Goal: Task Accomplishment & Management: Manage account settings

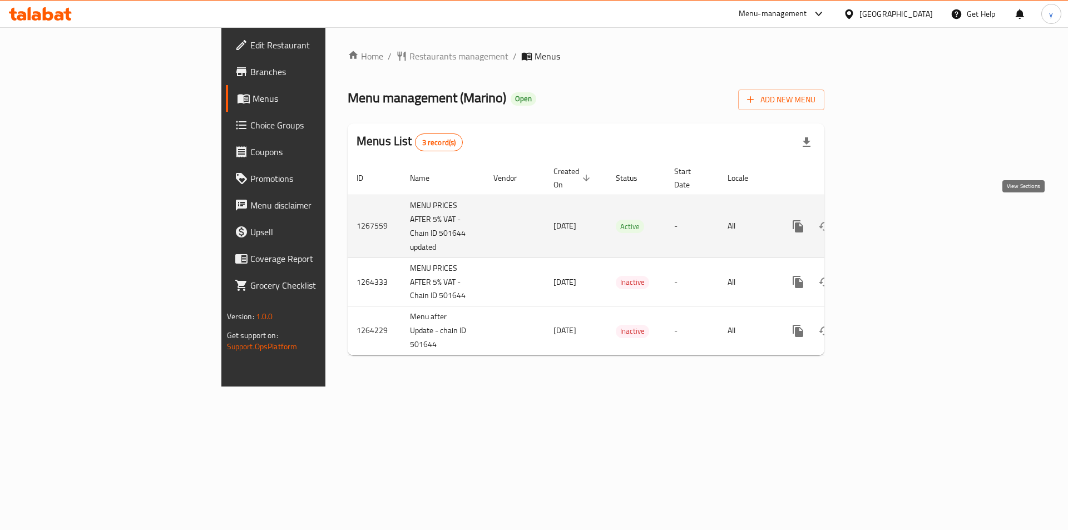
click at [892, 216] on link "enhanced table" at bounding box center [878, 226] width 27 height 27
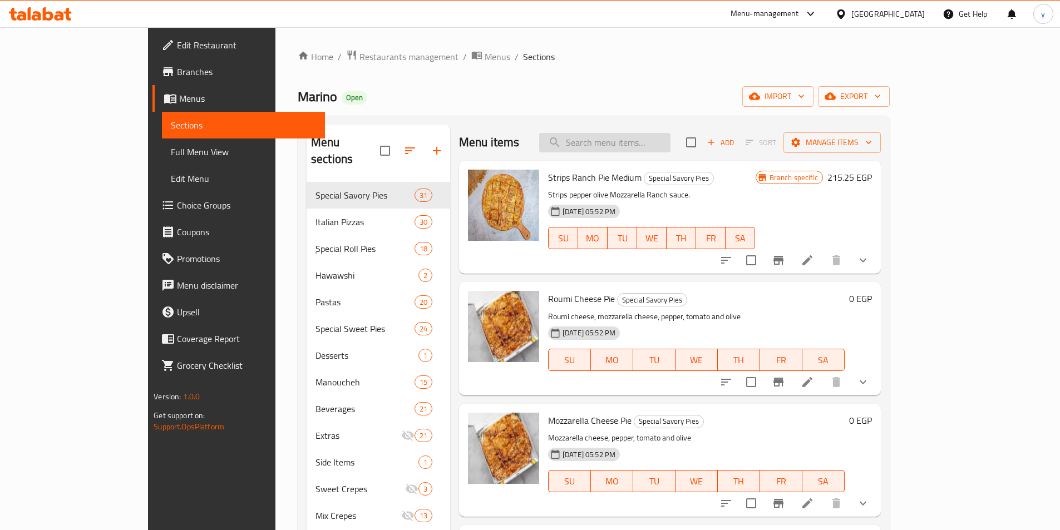
click at [670, 144] on input "search" at bounding box center [604, 142] width 131 height 19
paste input "Cinnamon Boughasha Pie"
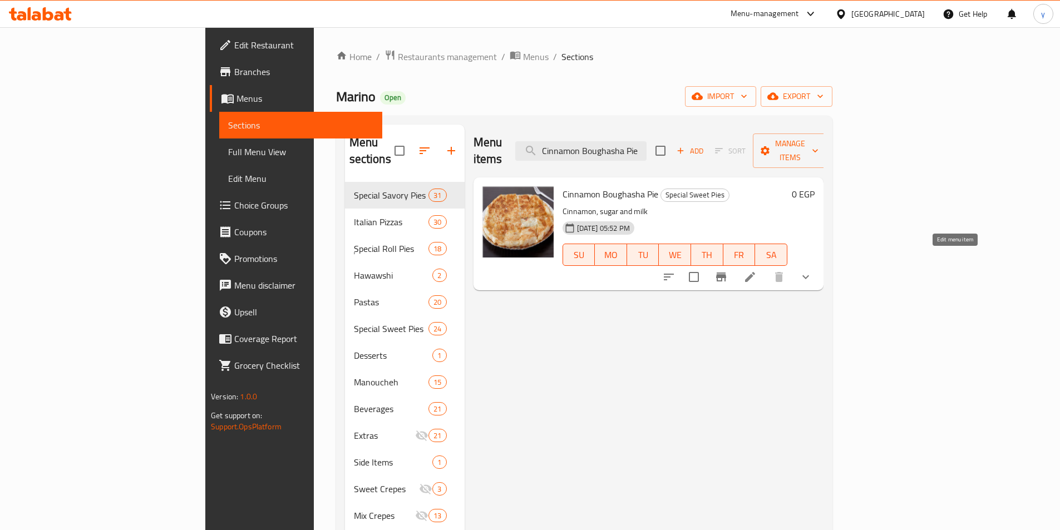
type input "Cinnamon Boughasha Pie"
click at [757, 270] on icon at bounding box center [749, 276] width 13 height 13
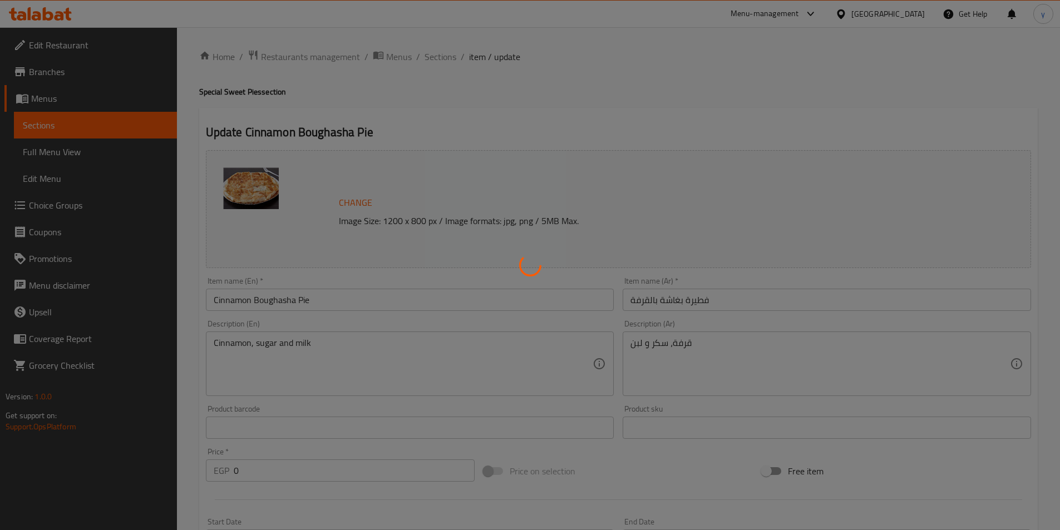
type input "الإضافات الوسط"
type input "0"
type input "1"
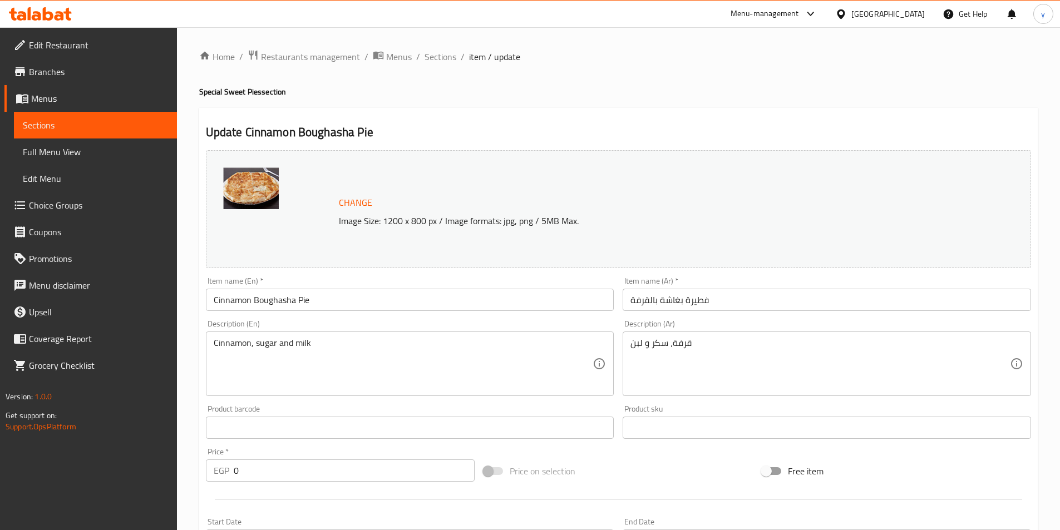
click at [465, 101] on div "Home / Restaurants management / Menus / Sections / item / update Special Sweet …" at bounding box center [618, 434] width 838 height 769
click at [445, 100] on div "Home / Restaurants management / Menus / Sections / item / update Special Sweet …" at bounding box center [618, 434] width 838 height 769
click at [312, 52] on span "Restaurants management" at bounding box center [310, 56] width 99 height 13
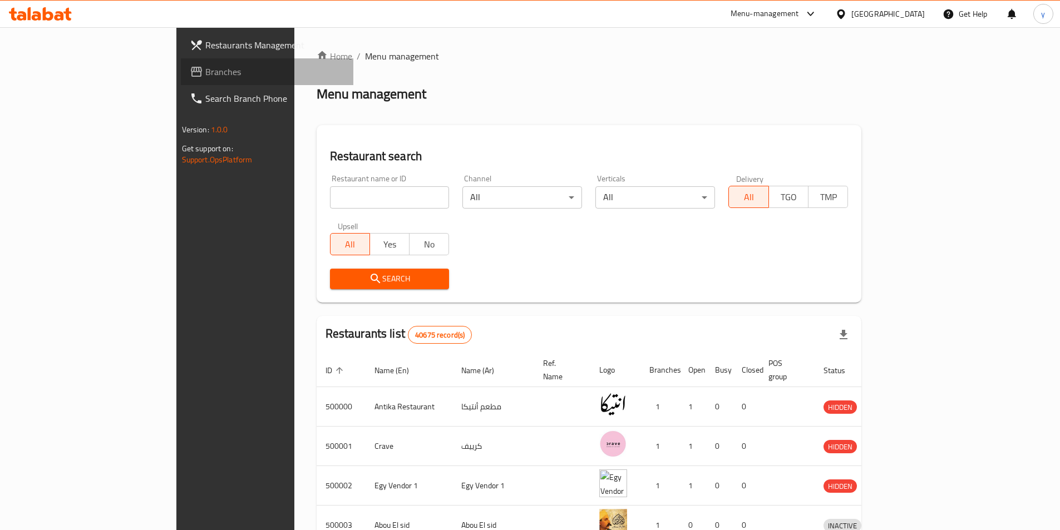
click at [205, 73] on span "Branches" at bounding box center [274, 71] width 139 height 13
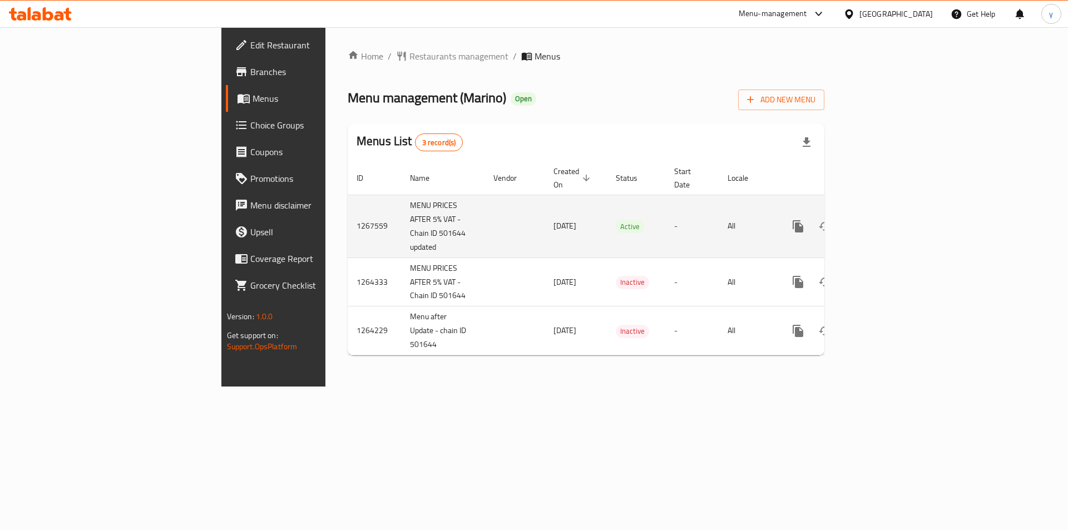
click at [885, 220] on icon "enhanced table" at bounding box center [878, 226] width 13 height 13
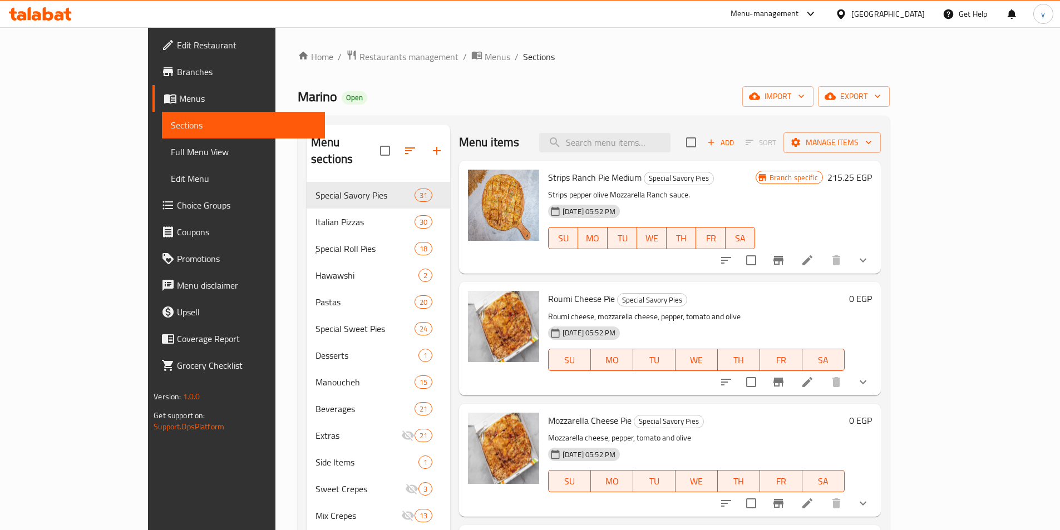
drag, startPoint x: 649, startPoint y: 146, endPoint x: 702, endPoint y: 154, distance: 53.4
click at [649, 146] on input "search" at bounding box center [604, 142] width 131 height 19
paste input "Qeshta Pie"
type input "Qeshta Pie"
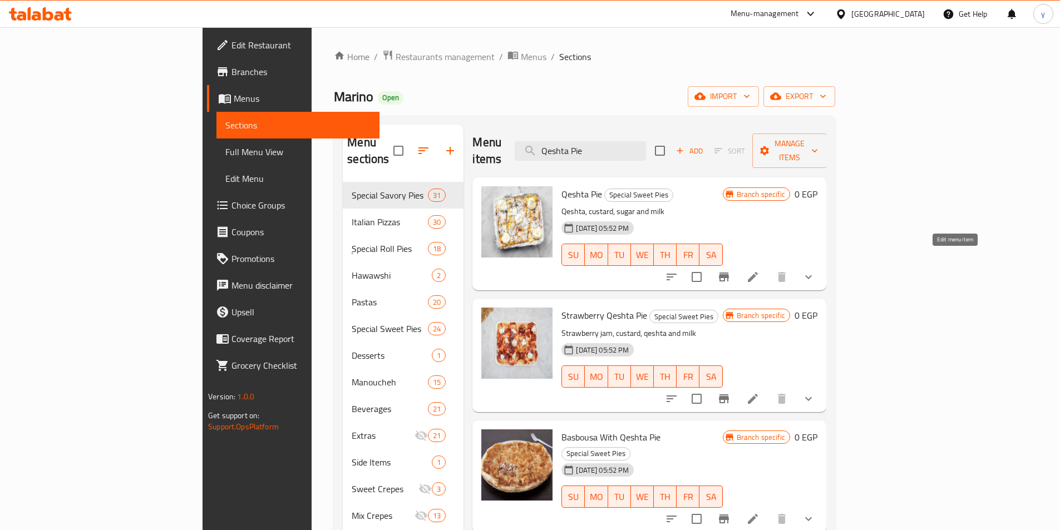
click at [758, 272] on icon at bounding box center [753, 277] width 10 height 10
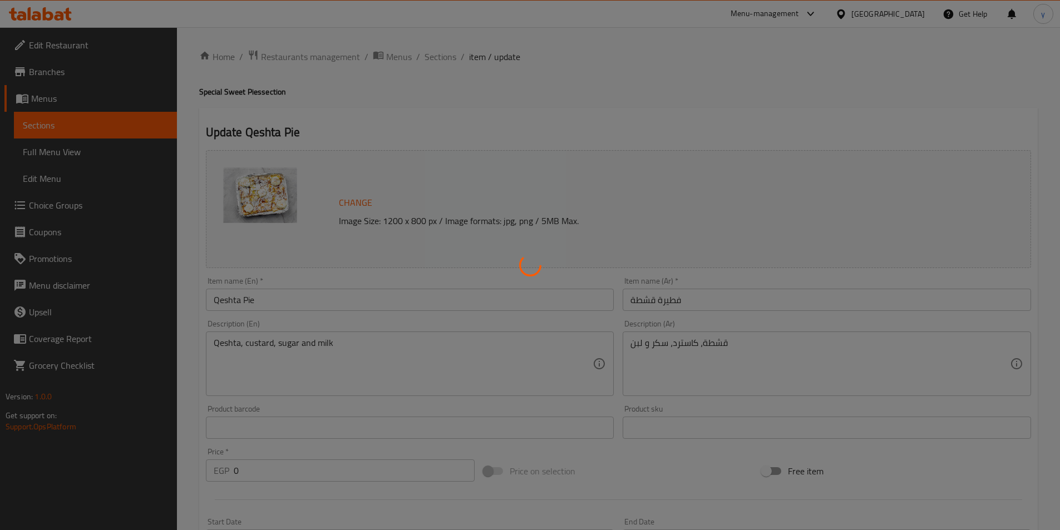
type input "الإضافات الوسط"
type input "0"
type input "2"
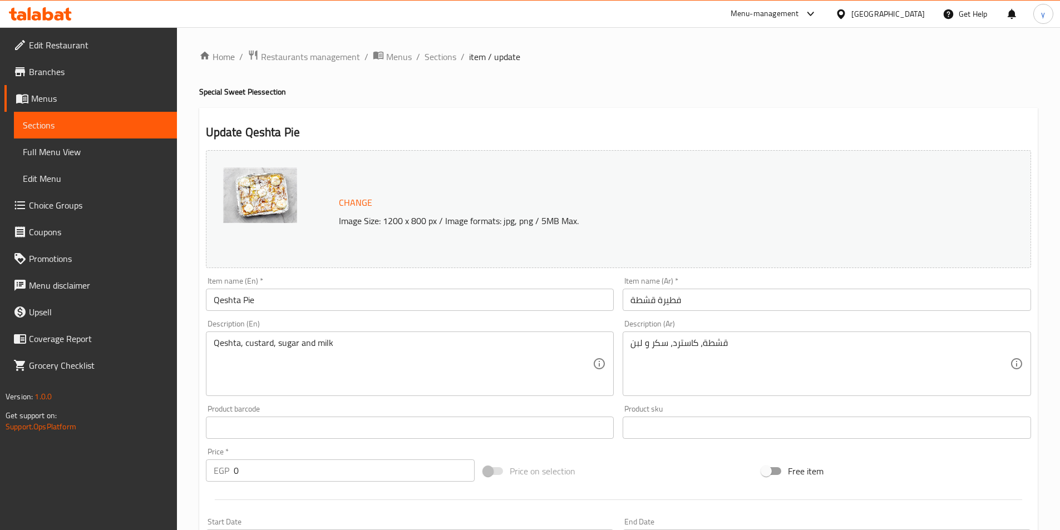
click at [497, 122] on div "Update Qeshta Pie Change Image Size: 1200 x 800 px / Image formats: jpg, png / …" at bounding box center [618, 459] width 838 height 702
click at [470, 112] on div "Update Qeshta Pie Change Image Size: 1200 x 800 px / Image formats: jpg, png / …" at bounding box center [618, 459] width 838 height 702
click at [302, 42] on div "Home / Restaurants management / Menus / Sections / item / update Special Sweet …" at bounding box center [618, 450] width 883 height 846
click at [302, 50] on span "Restaurants management" at bounding box center [310, 56] width 99 height 13
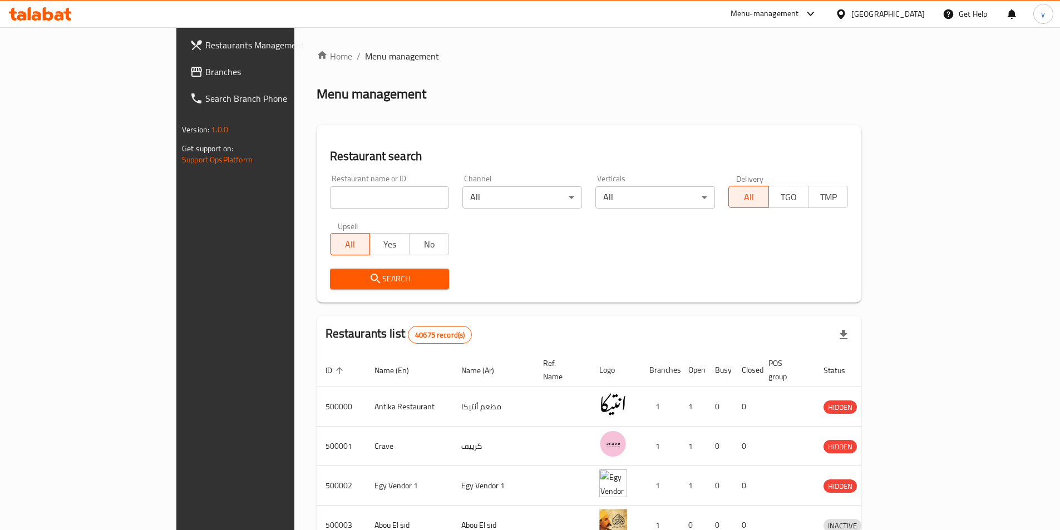
click at [176, 75] on div "Restaurants Management Branches Search Branch Phone Version: 1.0.0 Get support …" at bounding box center [530, 434] width 708 height 815
click at [205, 75] on span "Branches" at bounding box center [274, 71] width 139 height 13
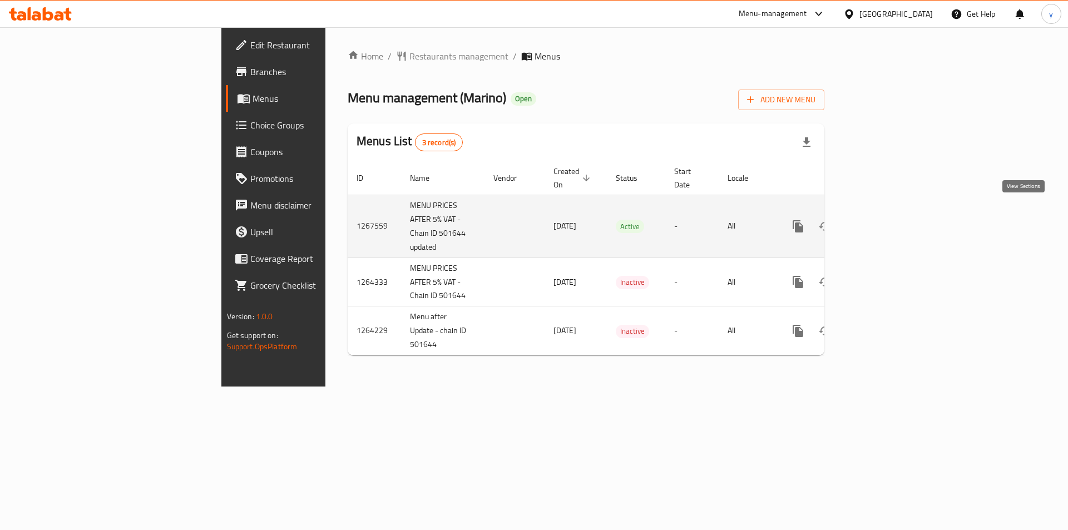
click at [885, 220] on icon "enhanced table" at bounding box center [878, 226] width 13 height 13
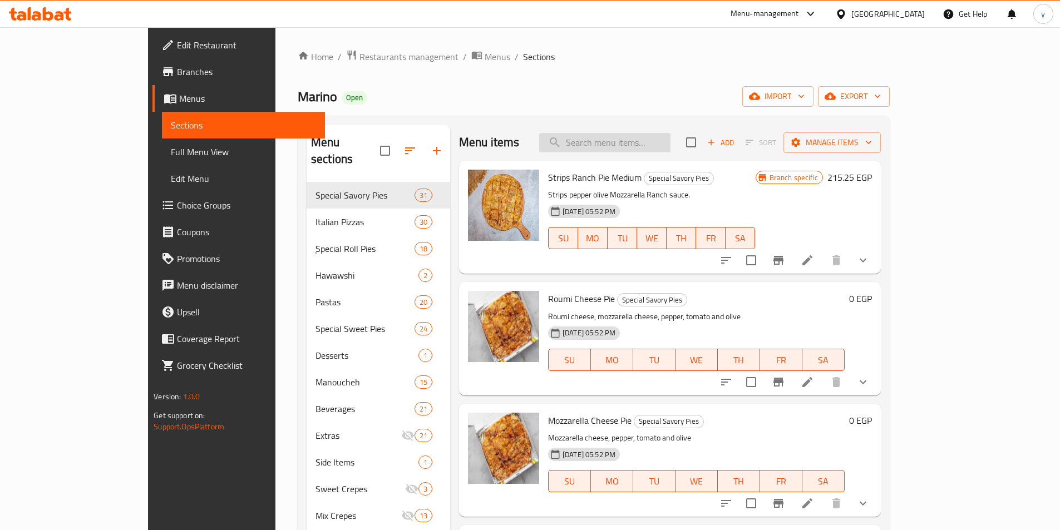
click at [656, 140] on input "search" at bounding box center [604, 142] width 131 height 19
paste input "Cinnamon With Apple Pie"
type input "Cinnamon With Apple Pie"
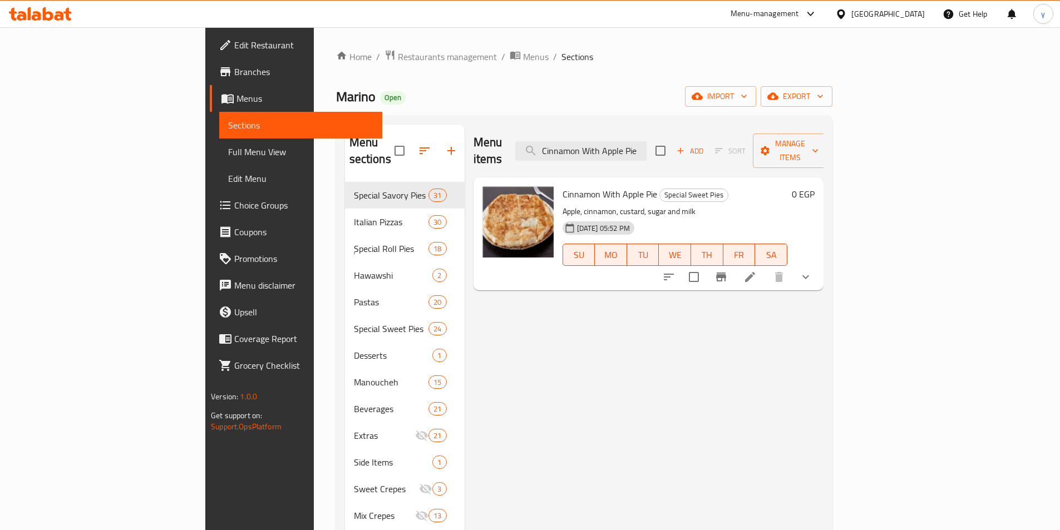
click at [757, 270] on icon at bounding box center [749, 276] width 13 height 13
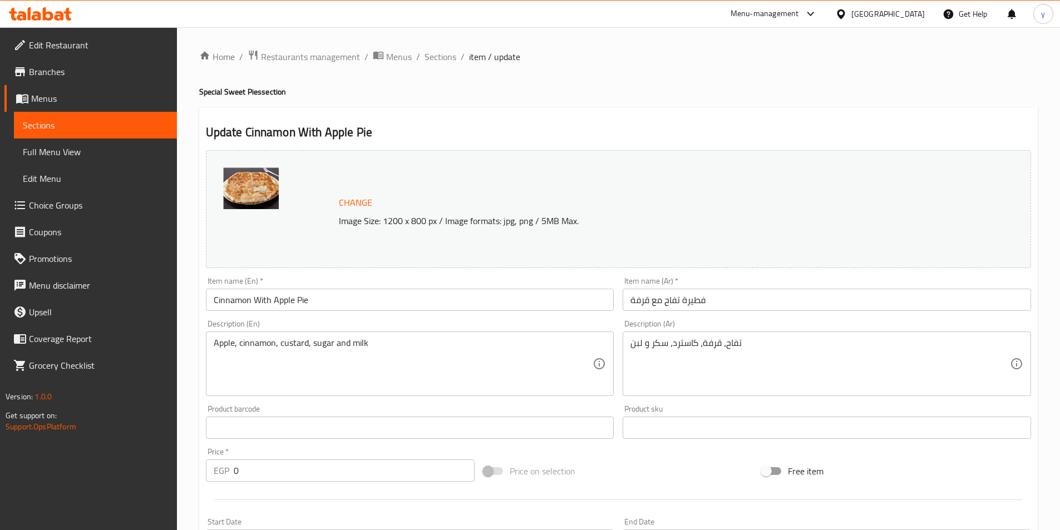
click at [551, 107] on div at bounding box center [530, 265] width 1060 height 530
click at [456, 121] on div "Update Cinnamon With Apple Pie Change Image Size: 1200 x 800 px / Image formats…" at bounding box center [618, 459] width 838 height 702
click at [308, 56] on span "Restaurants management" at bounding box center [310, 56] width 99 height 13
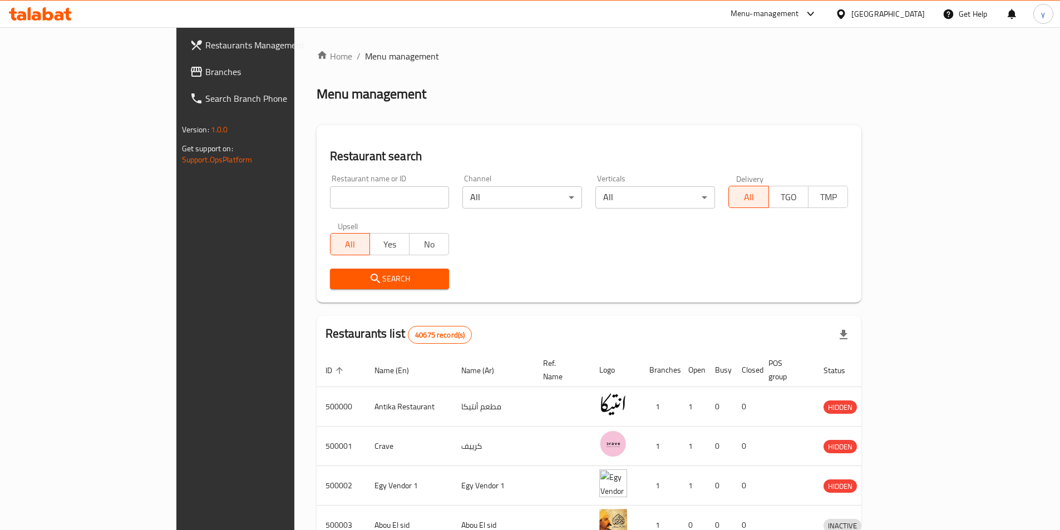
click at [181, 65] on link "Branches" at bounding box center [267, 71] width 172 height 27
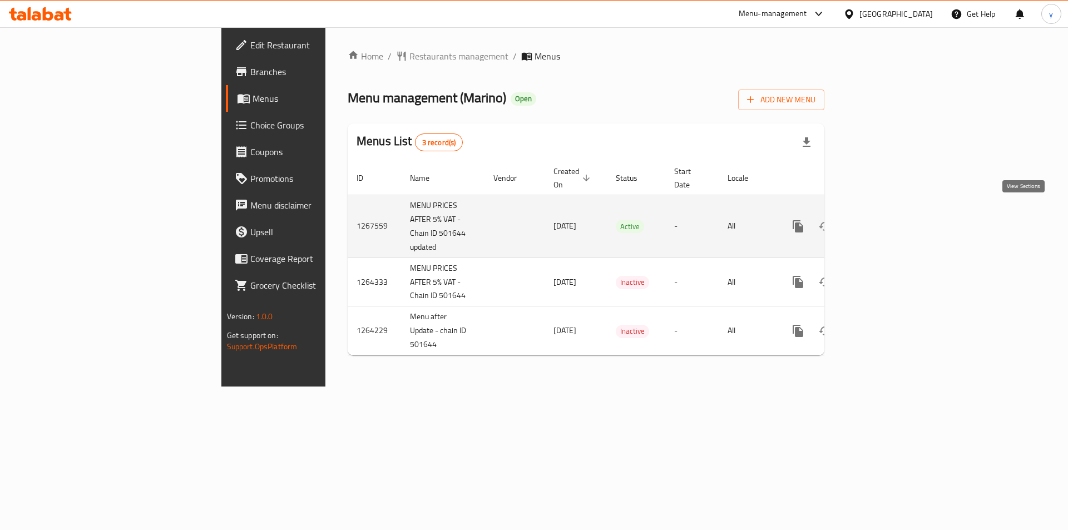
click at [892, 221] on link "enhanced table" at bounding box center [878, 226] width 27 height 27
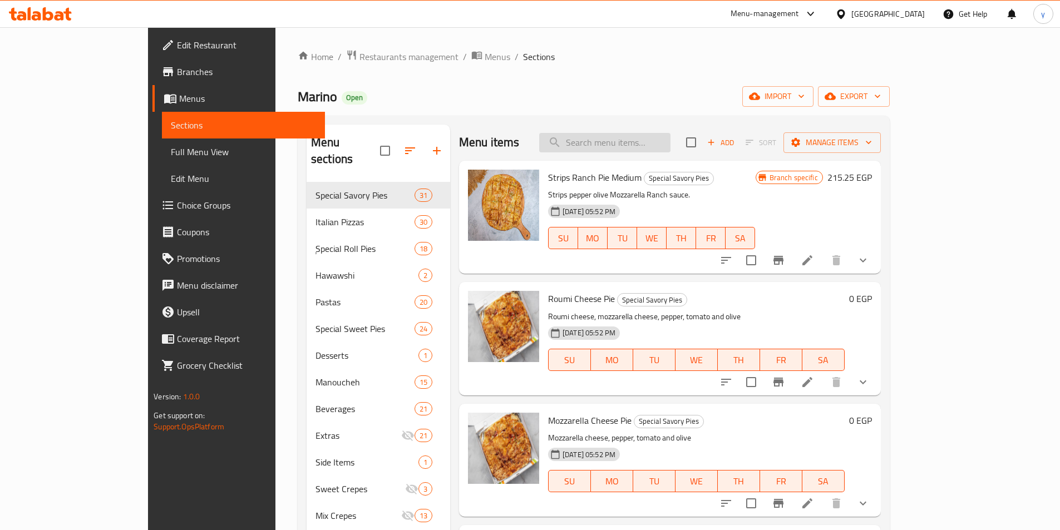
click at [670, 142] on input "search" at bounding box center [604, 142] width 131 height 19
paste input "Chocolate Pie"
type input "Chocolate Pie"
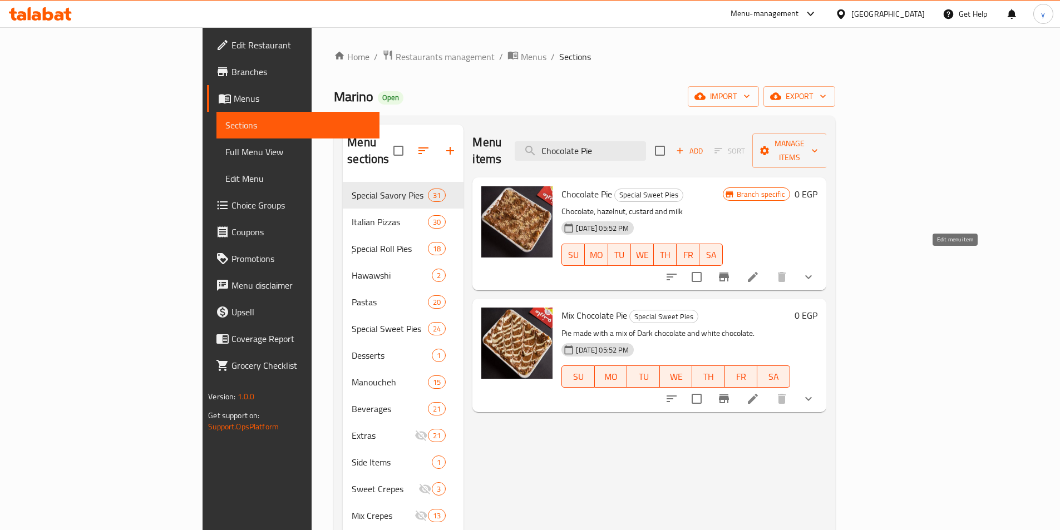
click at [758, 272] on icon at bounding box center [753, 277] width 10 height 10
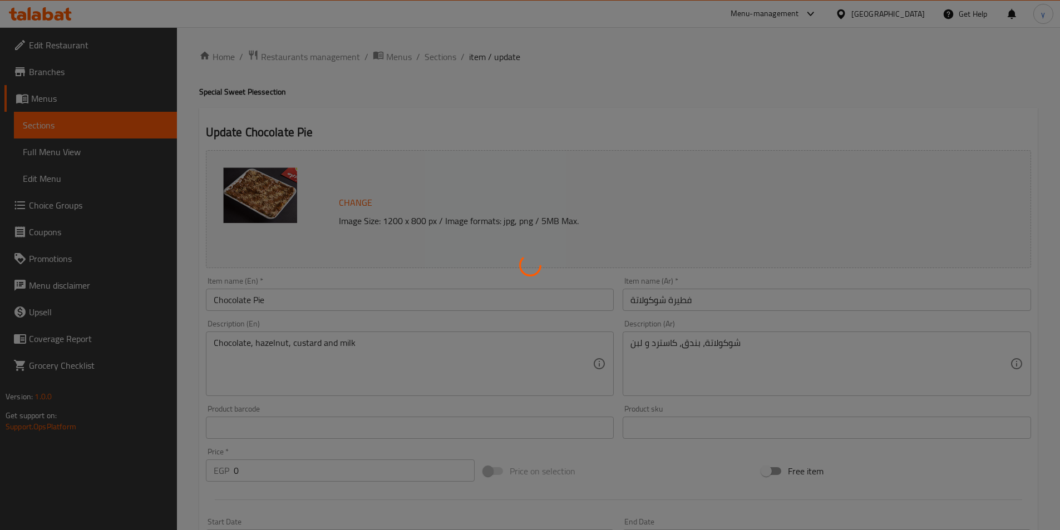
type input "الإضافات الوسط"
type input "0"
type input "2"
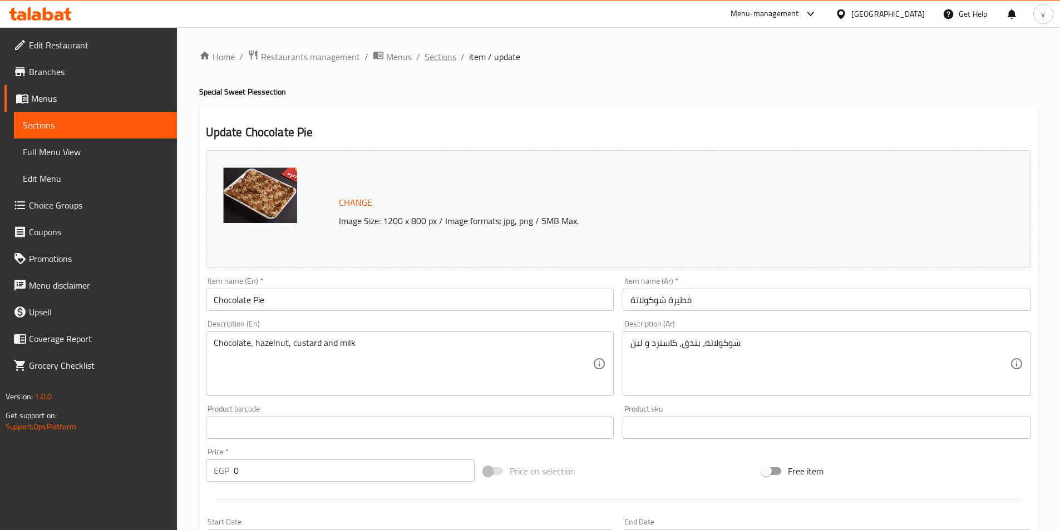
click at [447, 61] on span "Sections" at bounding box center [441, 56] width 32 height 13
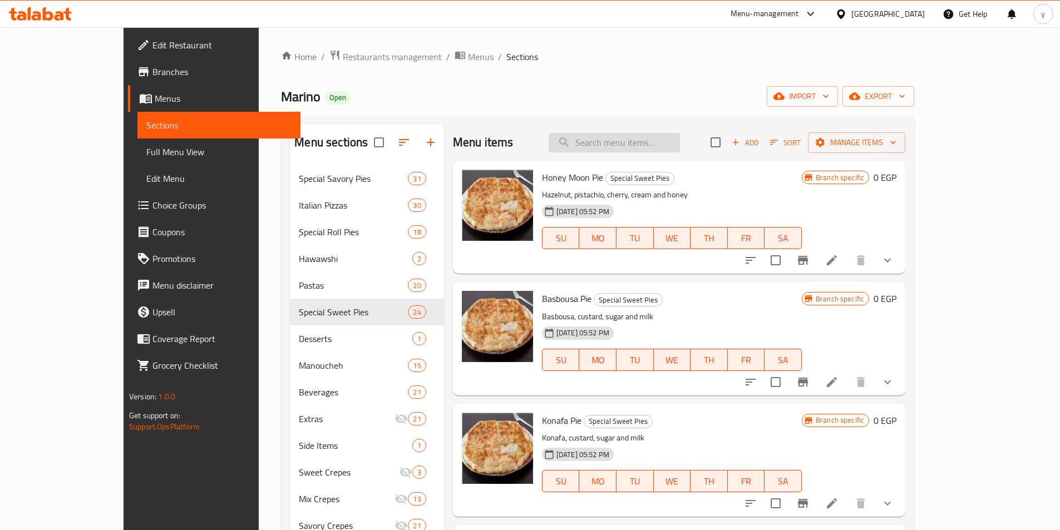
click at [643, 147] on input "search" at bounding box center [614, 142] width 131 height 19
paste input "Chocolate Pie"
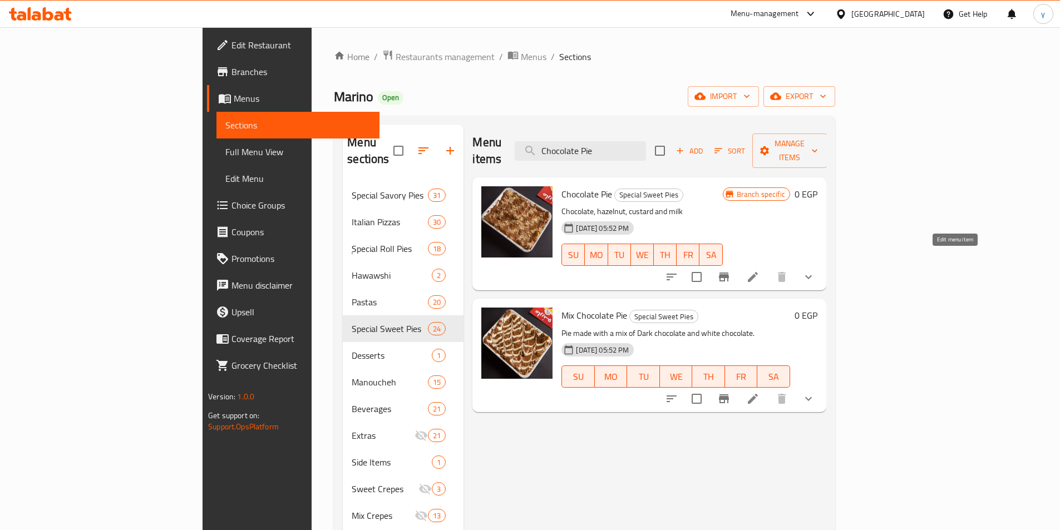
type input "Chocolate Pie"
click at [759, 270] on icon at bounding box center [752, 276] width 13 height 13
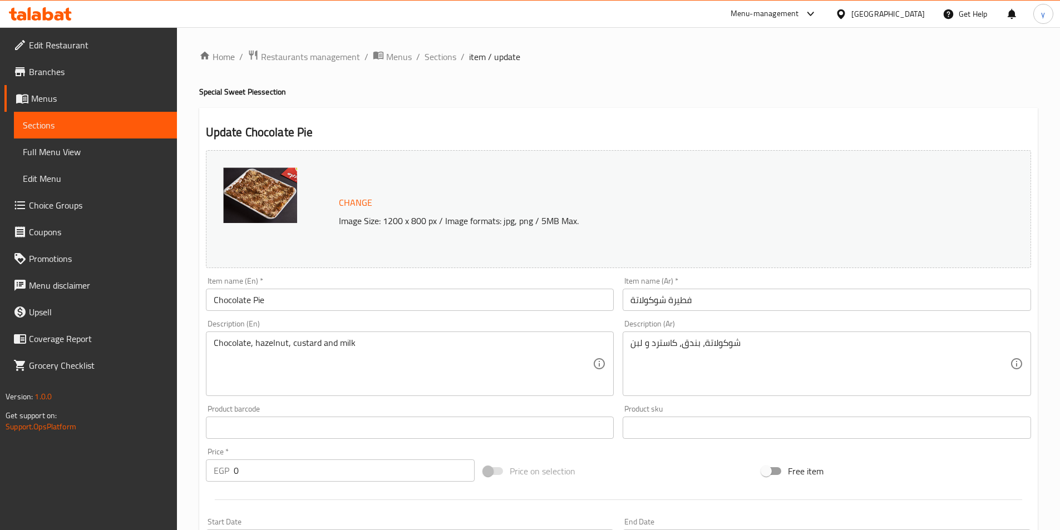
click at [611, 100] on div "Home / Restaurants management / Menus / Sections / item / update Special Sweet …" at bounding box center [618, 434] width 838 height 769
click at [388, 91] on h4 "Special Sweet Pies section" at bounding box center [618, 91] width 838 height 11
click at [440, 58] on span "Sections" at bounding box center [441, 56] width 32 height 13
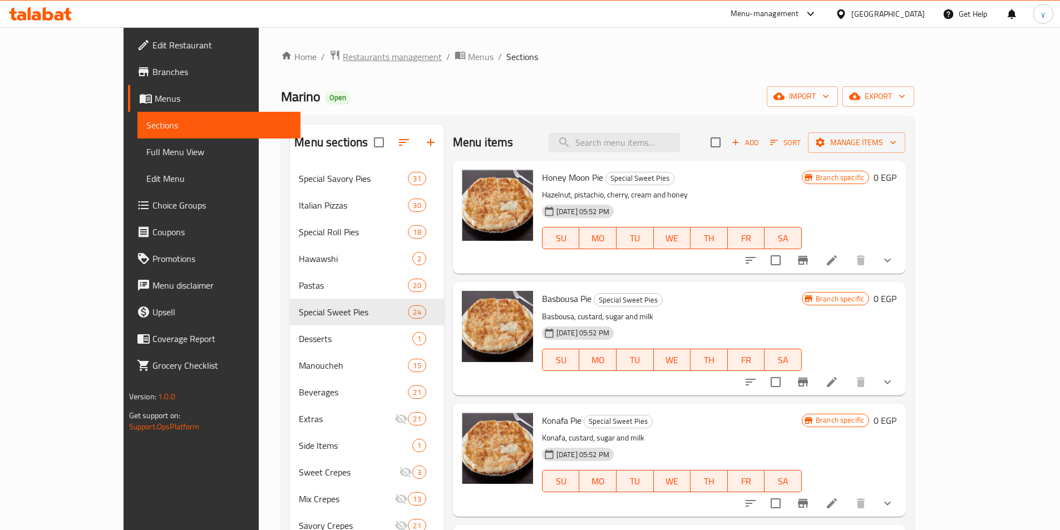
click at [343, 61] on span "Restaurants management" at bounding box center [392, 56] width 99 height 13
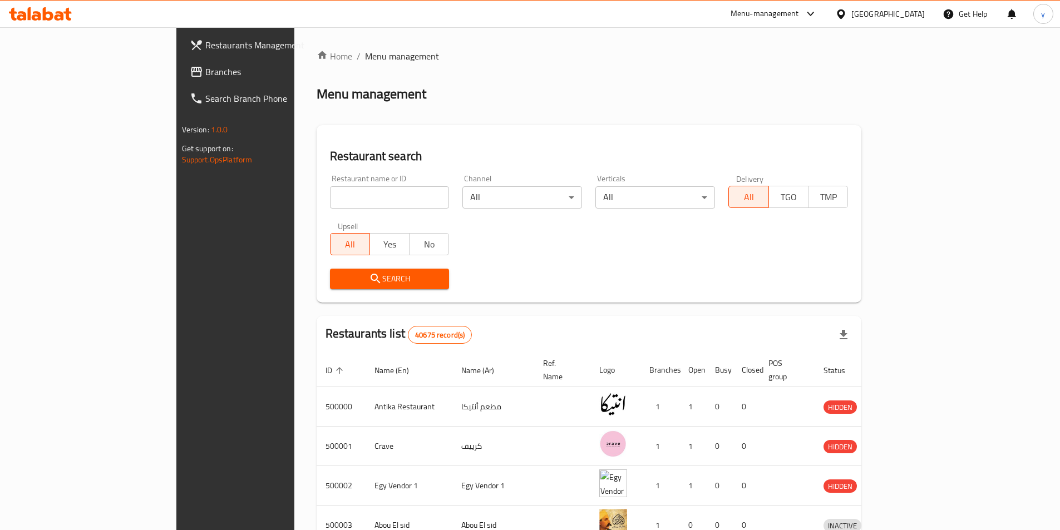
click at [205, 71] on span "Branches" at bounding box center [274, 71] width 139 height 13
